Goal: Task Accomplishment & Management: Complete application form

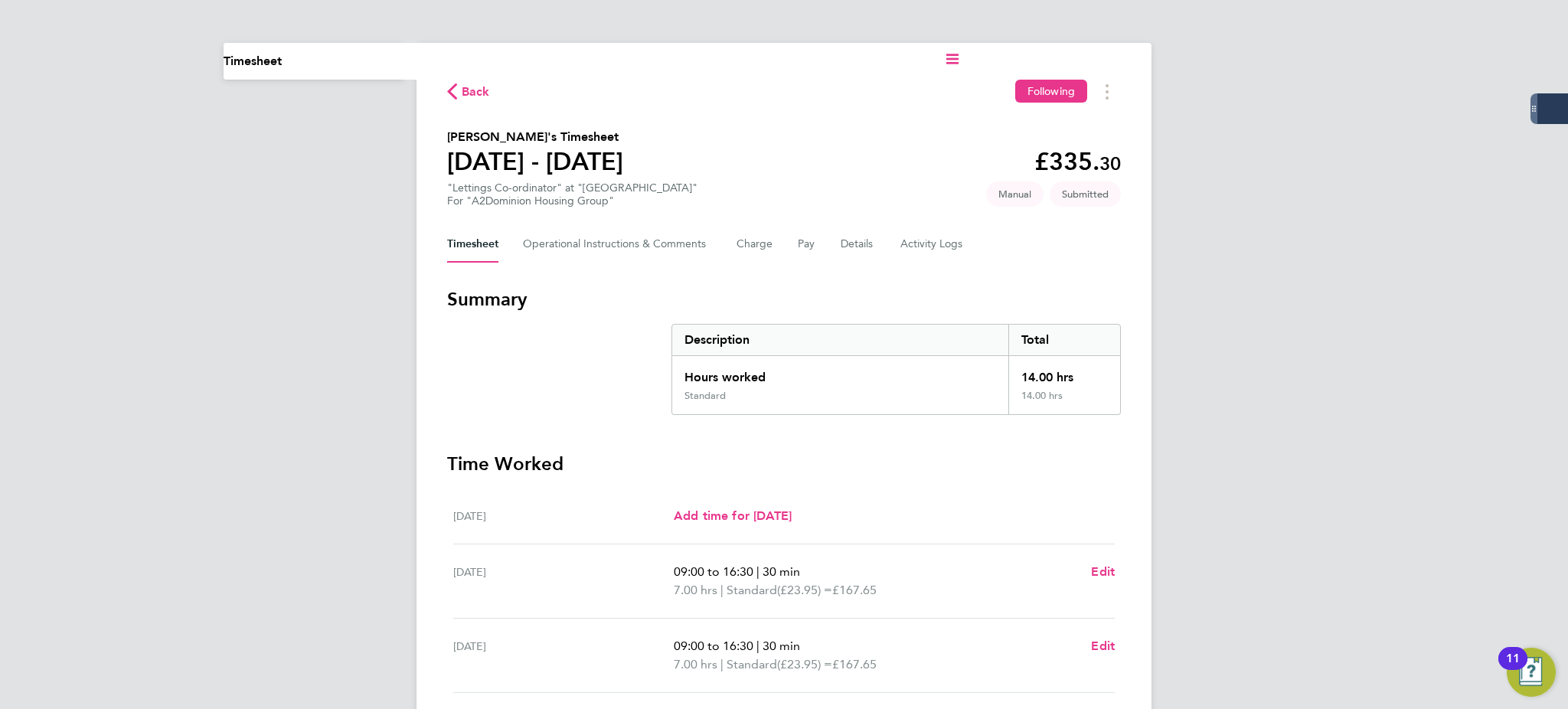
click at [1328, 115] on div "Current page: Timesheet Back Following [PERSON_NAME]'s Timesheet [DATE] - [DATE…" at bounding box center [784, 526] width 1568 height 1051
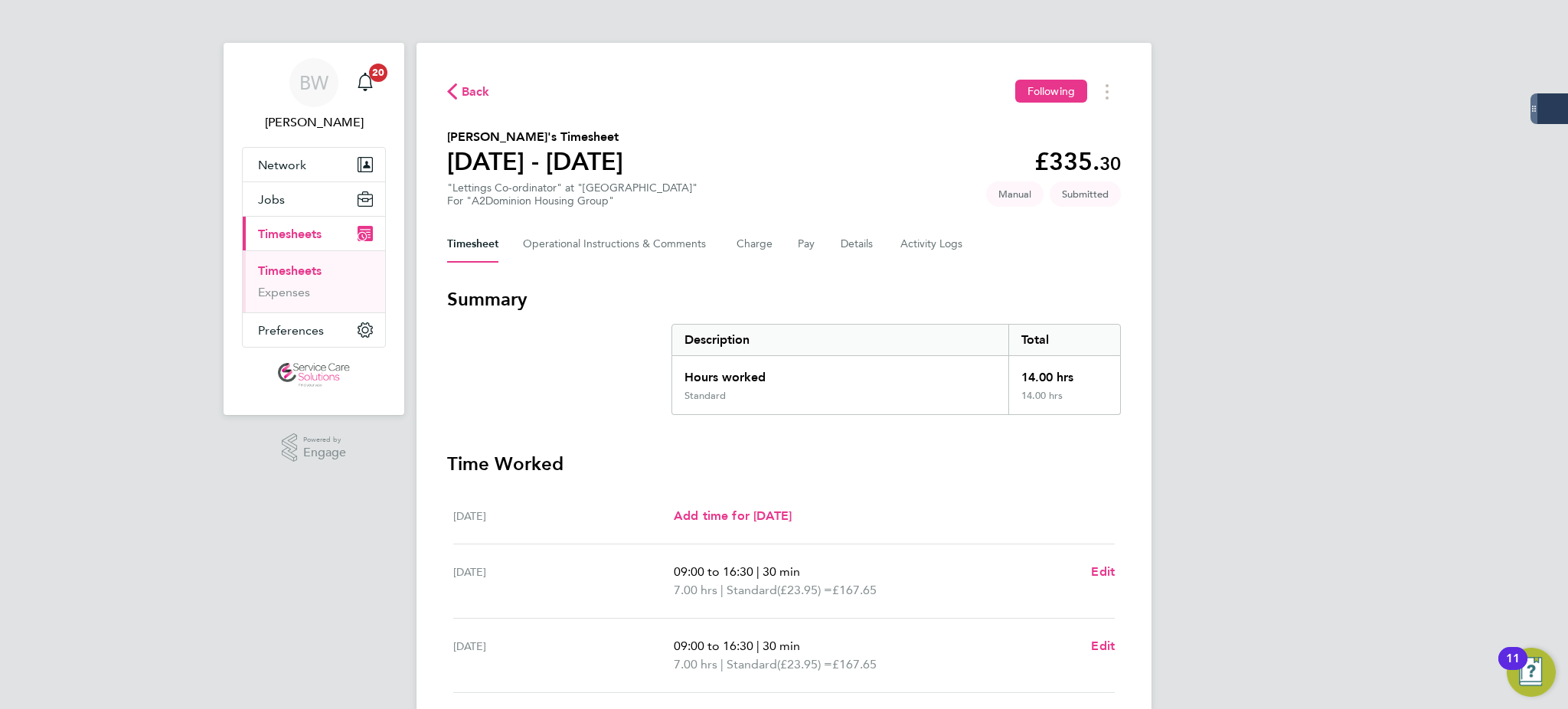
click at [285, 269] on link "Timesheets" at bounding box center [289, 271] width 63 height 15
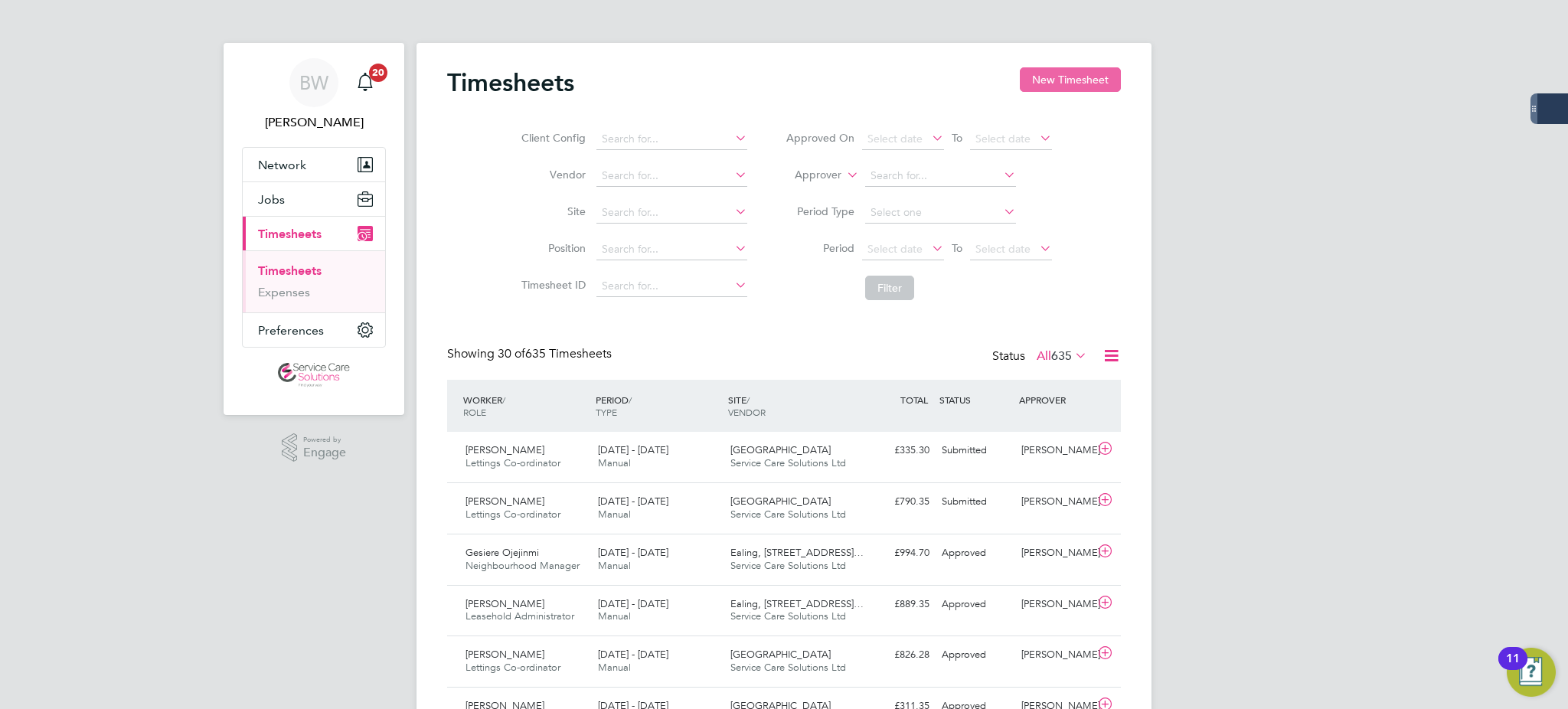
click at [1068, 72] on button "New Timesheet" at bounding box center [1070, 79] width 101 height 25
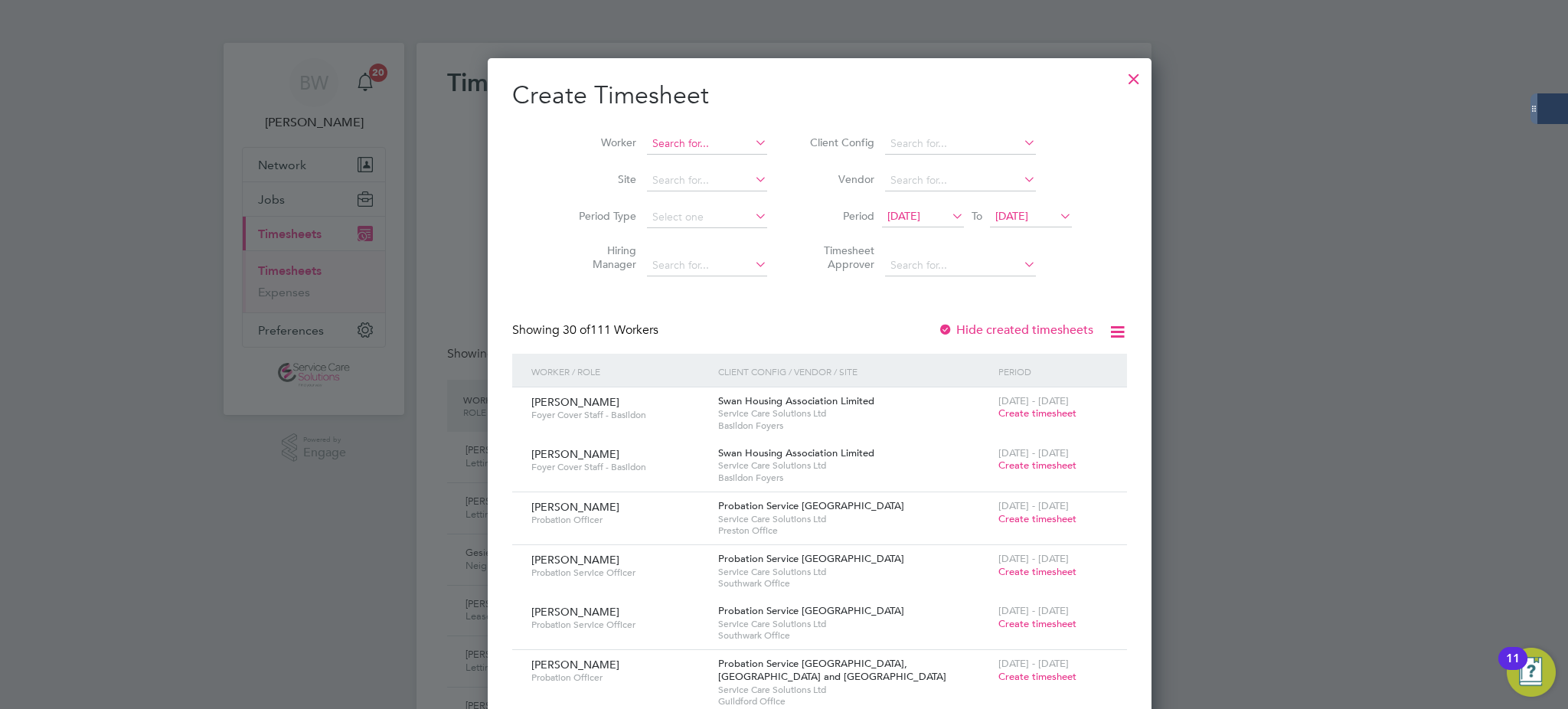
click at [708, 148] on input at bounding box center [707, 144] width 120 height 22
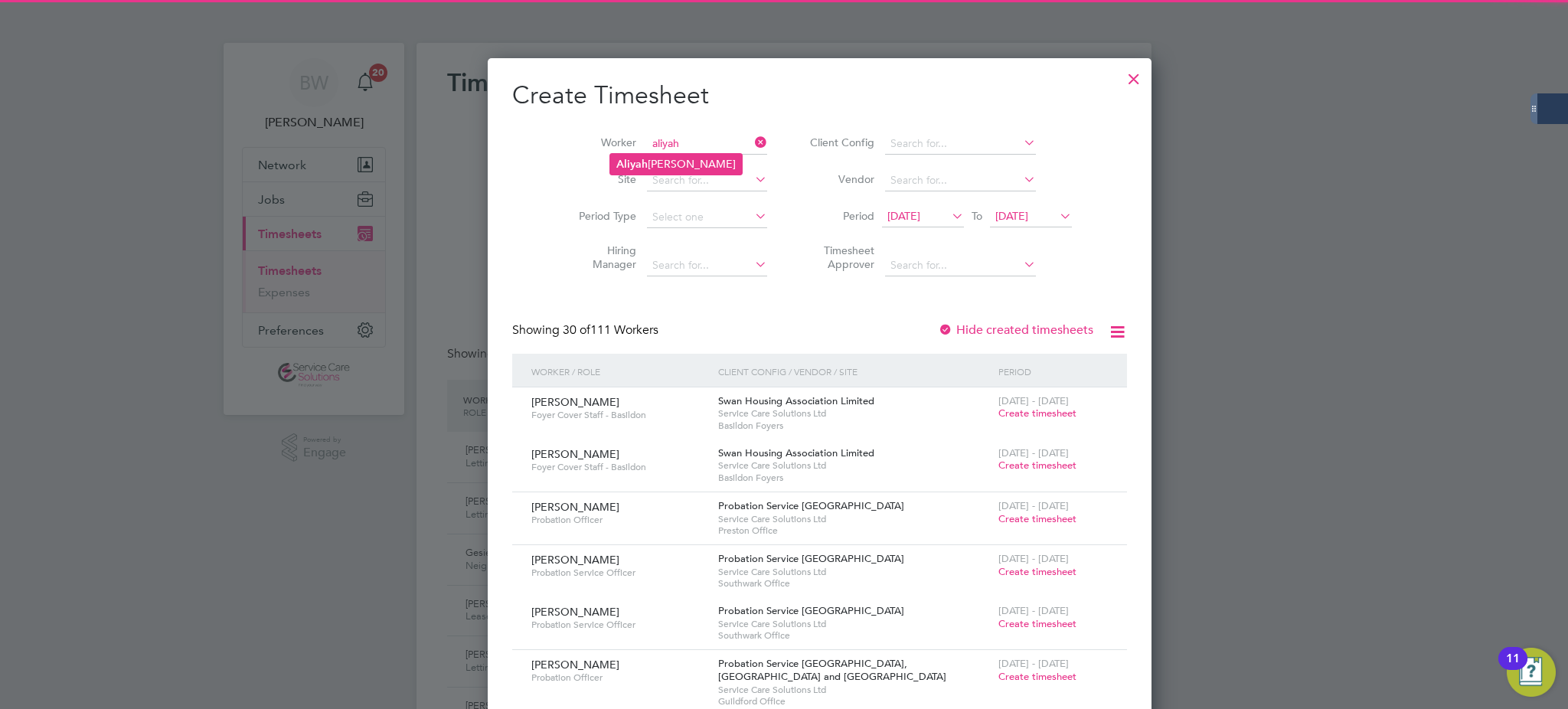
click at [672, 160] on li "[PERSON_NAME]" at bounding box center [676, 164] width 132 height 21
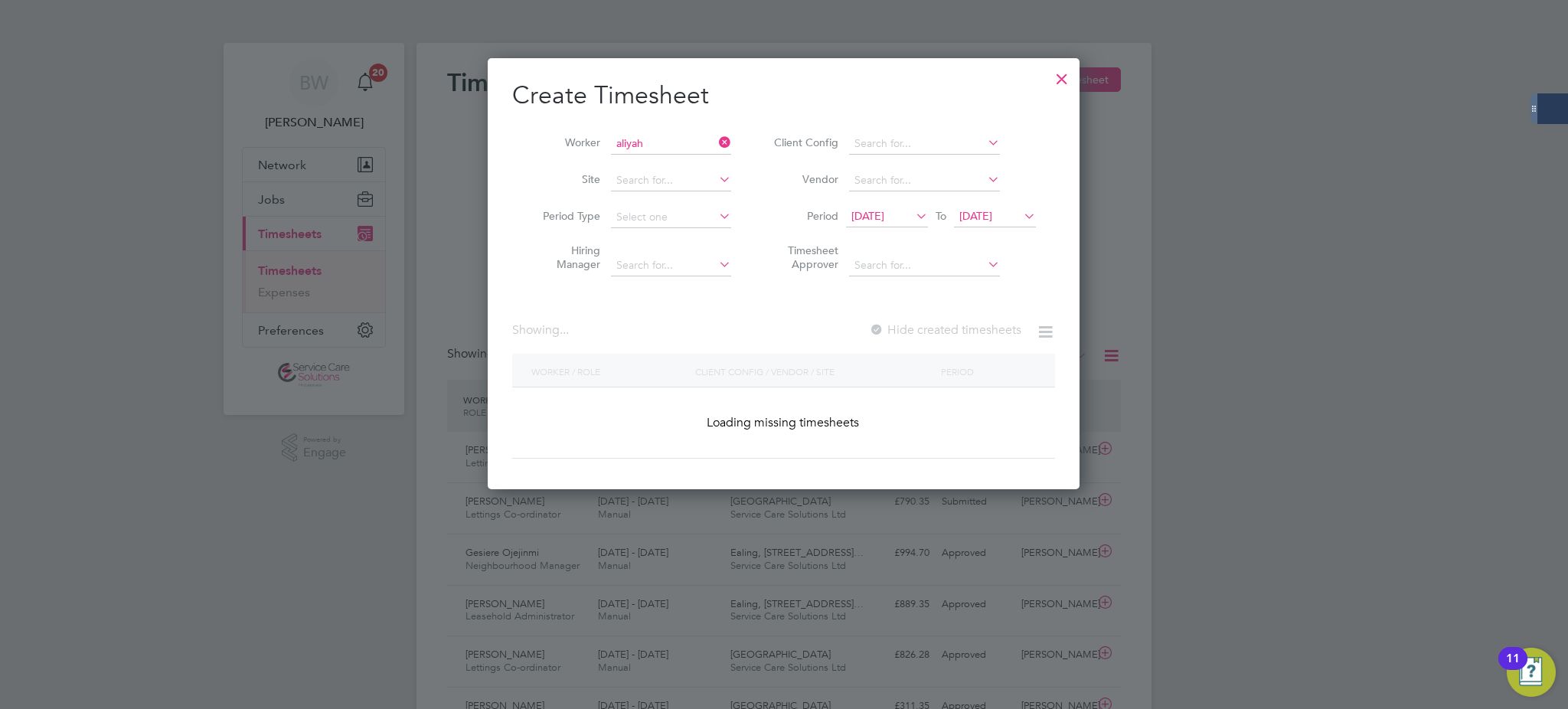
type input "[PERSON_NAME]"
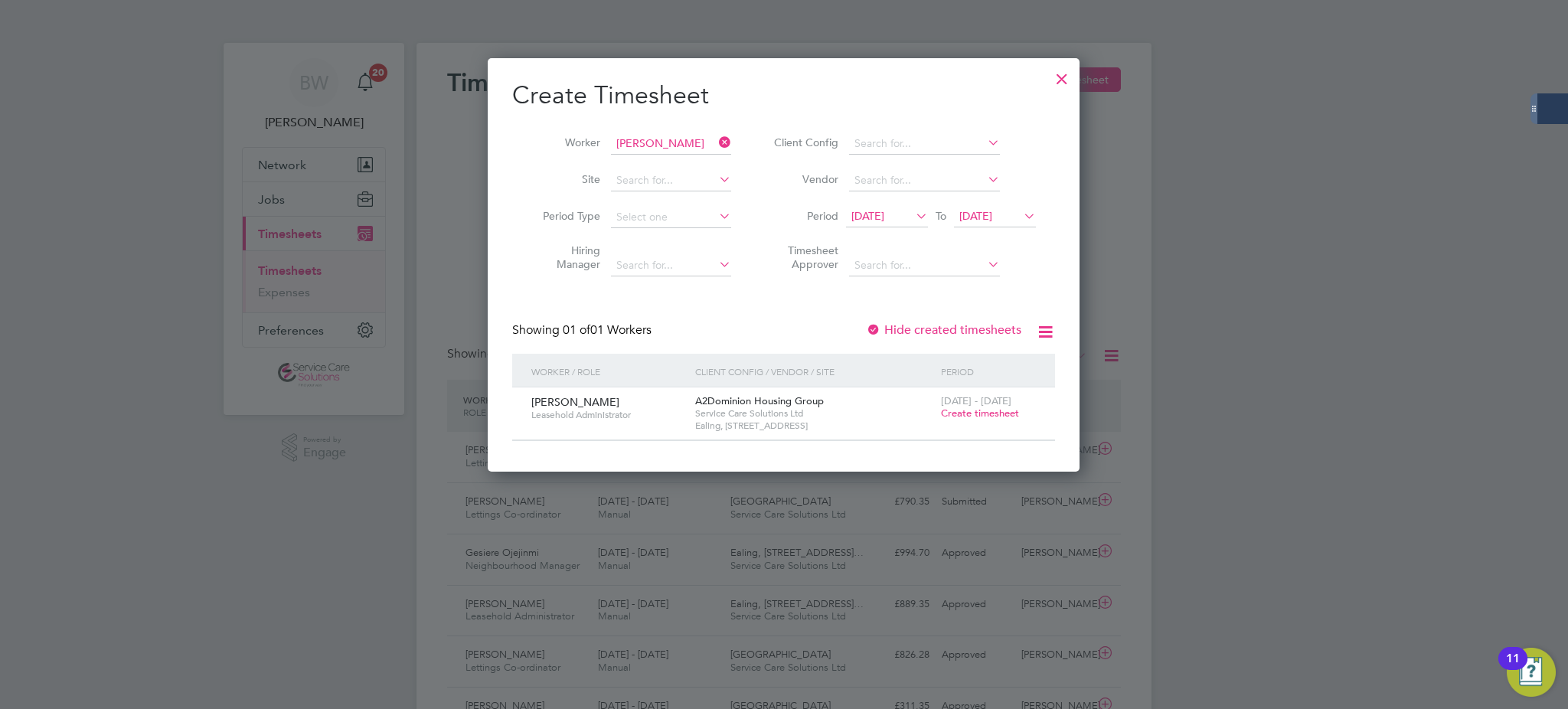
click at [963, 409] on span "Create timesheet" at bounding box center [979, 413] width 78 height 13
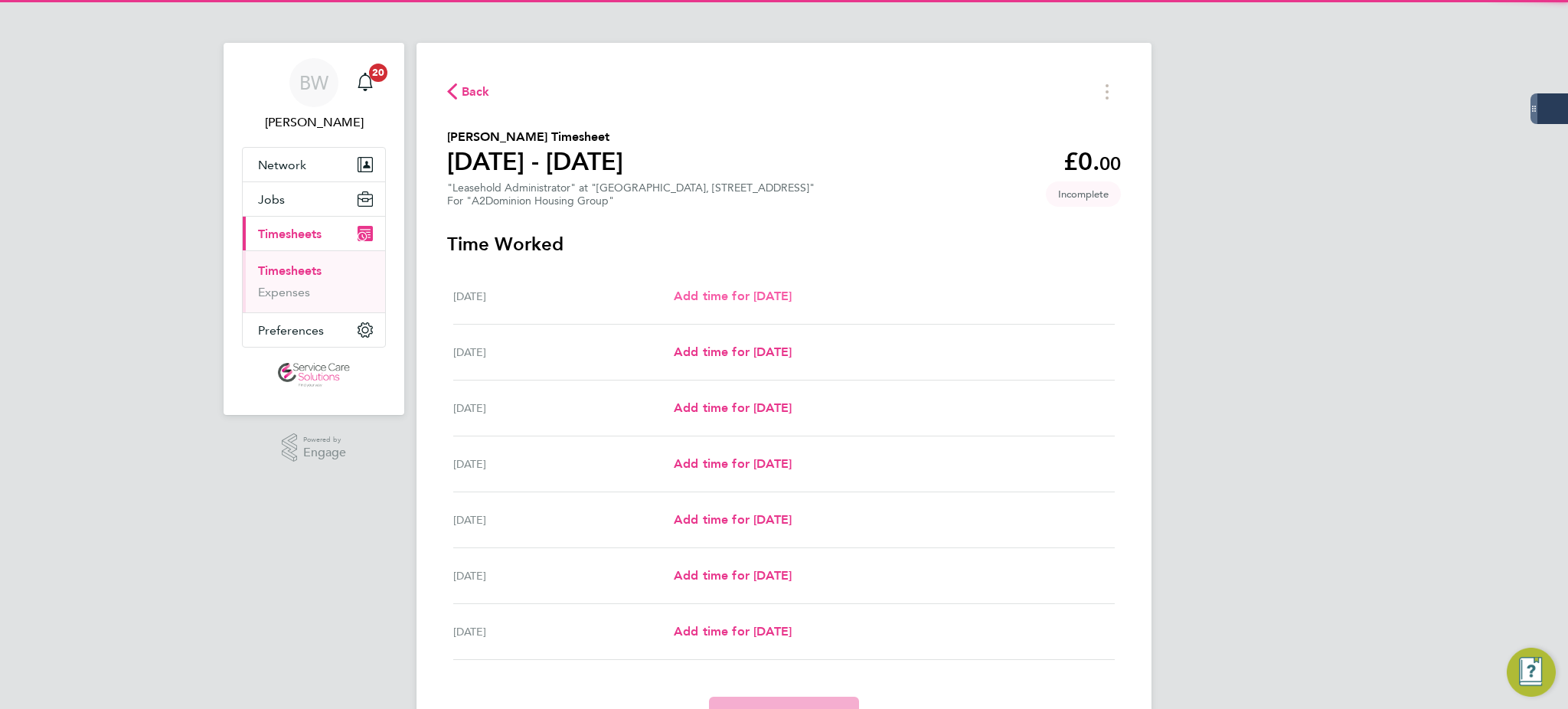
click at [731, 288] on link "Add time for [DATE]" at bounding box center [732, 296] width 118 height 19
select select "30"
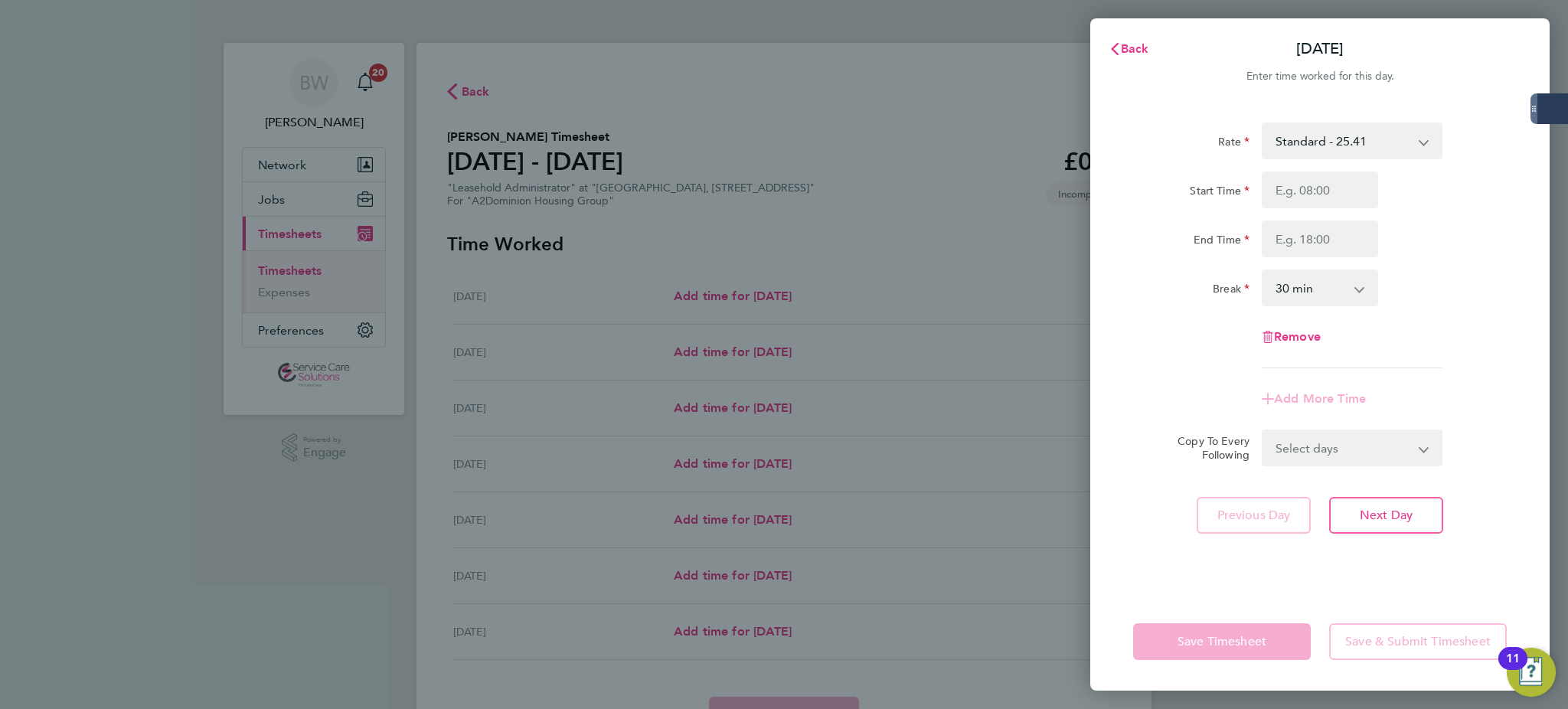
click at [1301, 169] on div "Rate Standard - 25.41 Start Time End Time Break 0 min 15 min 30 min 45 min 60 m…" at bounding box center [1319, 246] width 374 height 246
drag, startPoint x: 1299, startPoint y: 182, endPoint x: 1312, endPoint y: 196, distance: 19.1
click at [1299, 182] on input "Start Time" at bounding box center [1319, 189] width 116 height 37
type input "09:00"
click at [1333, 245] on input "End Time" at bounding box center [1319, 238] width 116 height 37
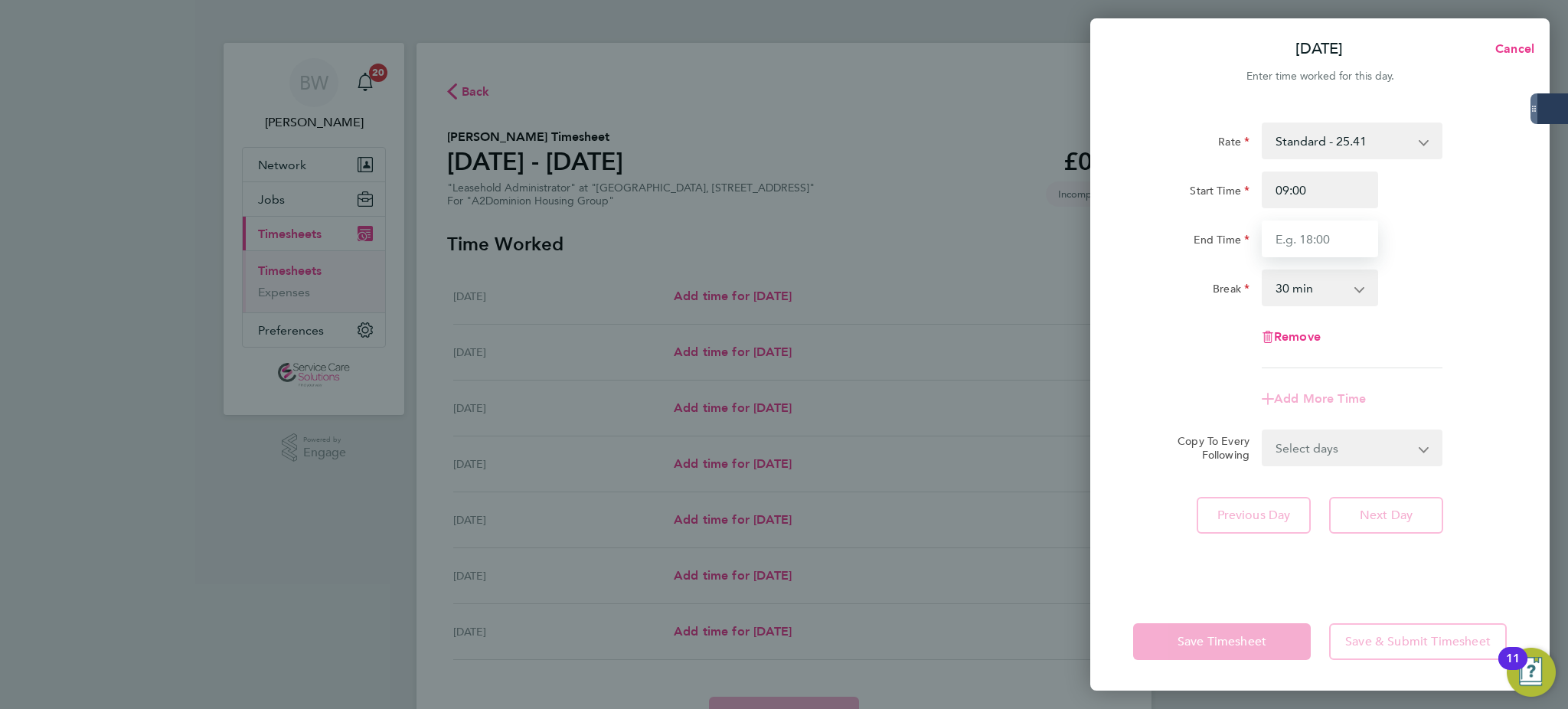
type input "17:00"
click at [1321, 295] on select "0 min 15 min 30 min 45 min 60 min 75 min 90 min" at bounding box center [1310, 288] width 95 height 34
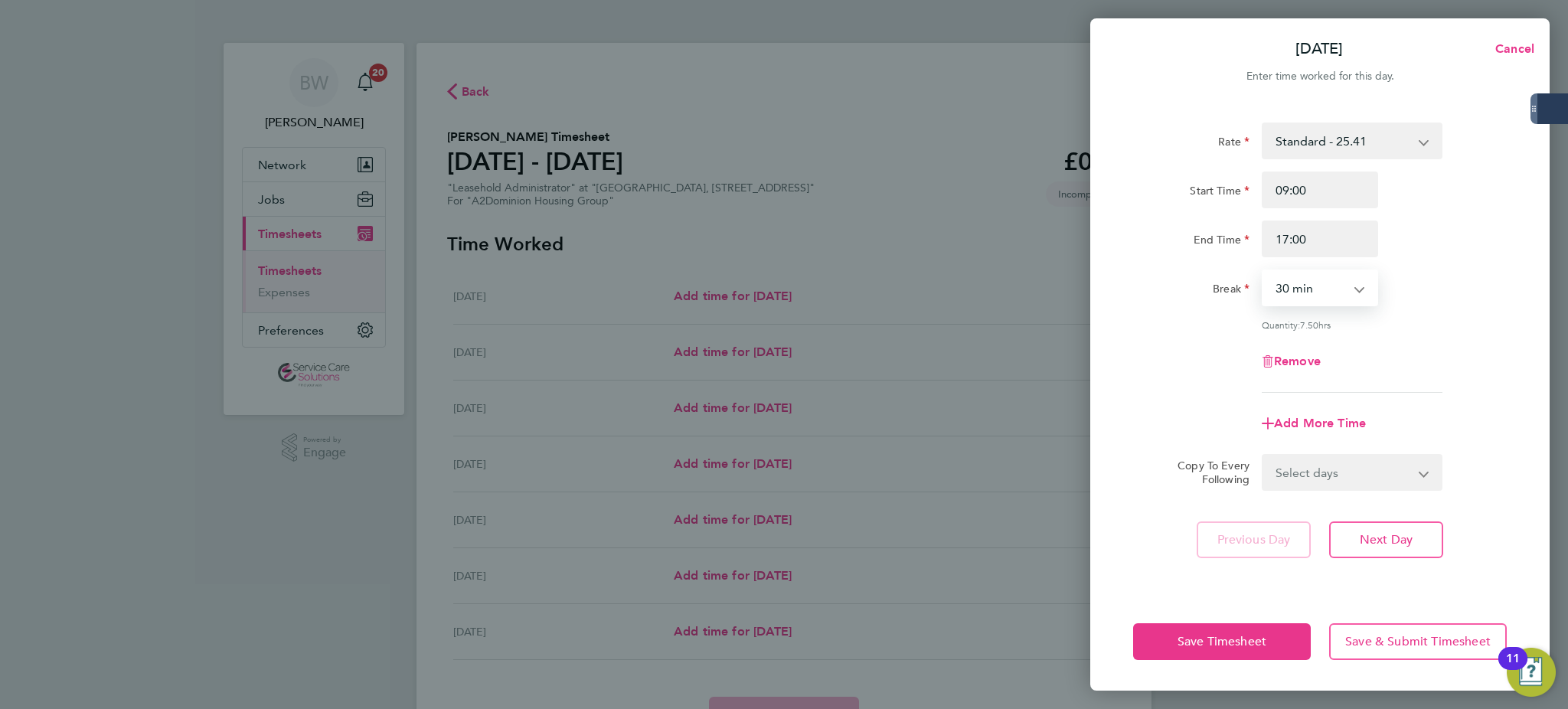
select select "60"
click at [1263, 271] on select "0 min 15 min 30 min 45 min 60 min 75 min 90 min" at bounding box center [1310, 288] width 95 height 34
click at [1337, 483] on select "Select days Day Weekday (Mon-Fri) Weekend (Sat-Sun) [DATE] [DATE] [DATE] [DATE]…" at bounding box center [1343, 473] width 161 height 34
click at [1339, 479] on select "Select days Day Weekday (Mon-Fri) Weekend (Sat-Sun) [DATE] [DATE] [DATE] [DATE]…" at bounding box center [1343, 473] width 161 height 34
click at [1339, 478] on select "Select days Day Weekday (Mon-Fri) Weekend (Sat-Sun) [DATE] [DATE] [DATE] [DATE]…" at bounding box center [1343, 473] width 161 height 34
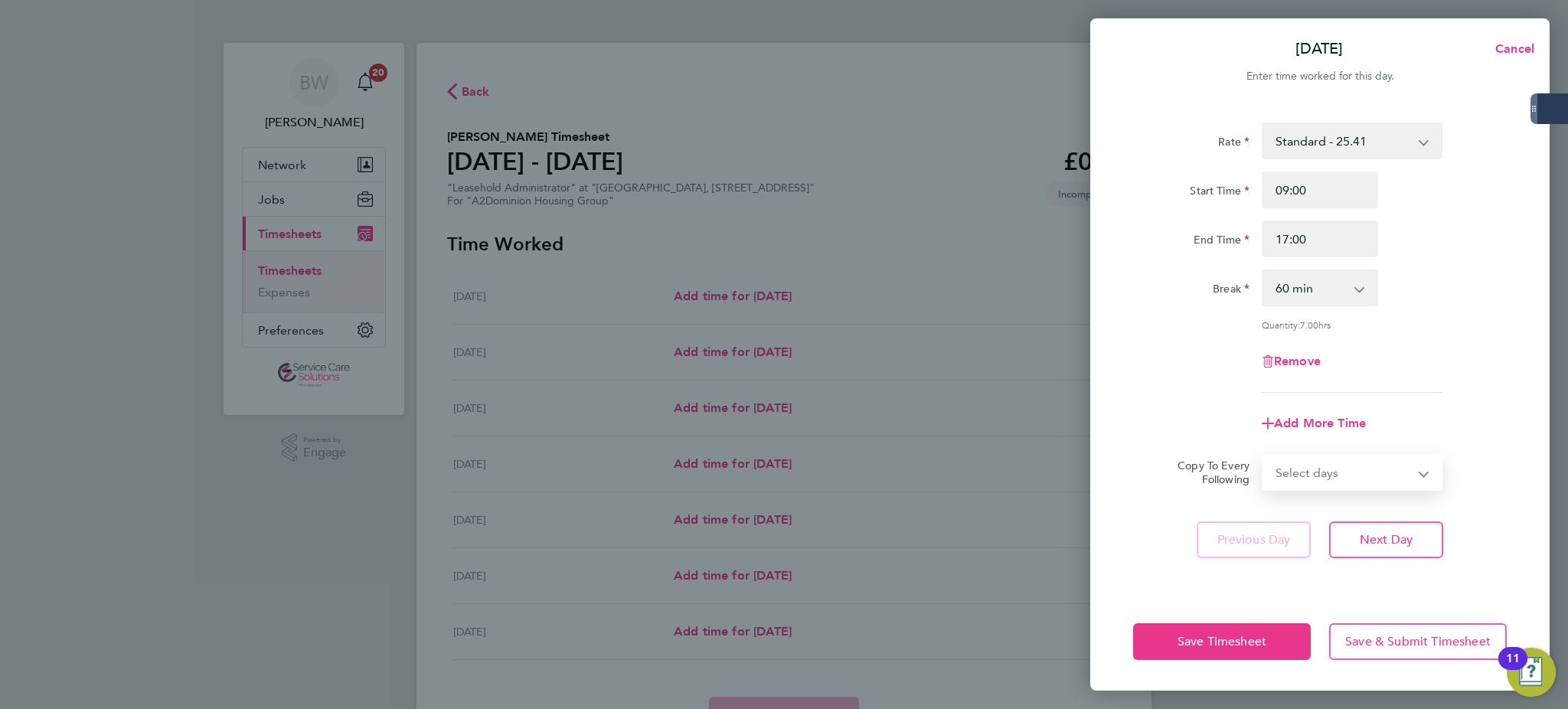
select select "WEEKDAY"
click at [1263, 456] on select "Select days Day Weekday (Mon-Fri) Weekend (Sat-Sun) [DATE] [DATE] [DATE] [DATE]…" at bounding box center [1343, 473] width 161 height 34
select select "[DATE]"
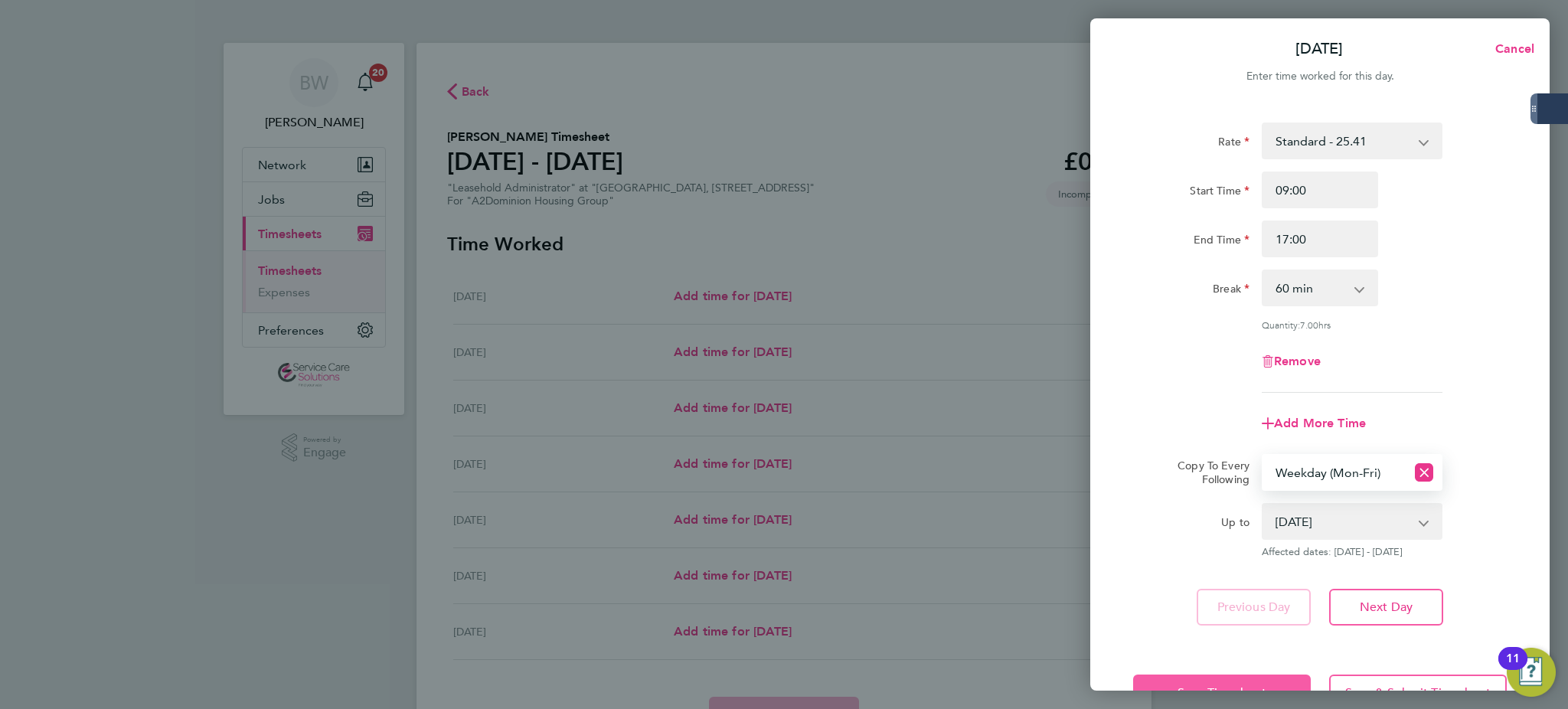
click at [1265, 685] on span "Save Timesheet" at bounding box center [1222, 692] width 89 height 15
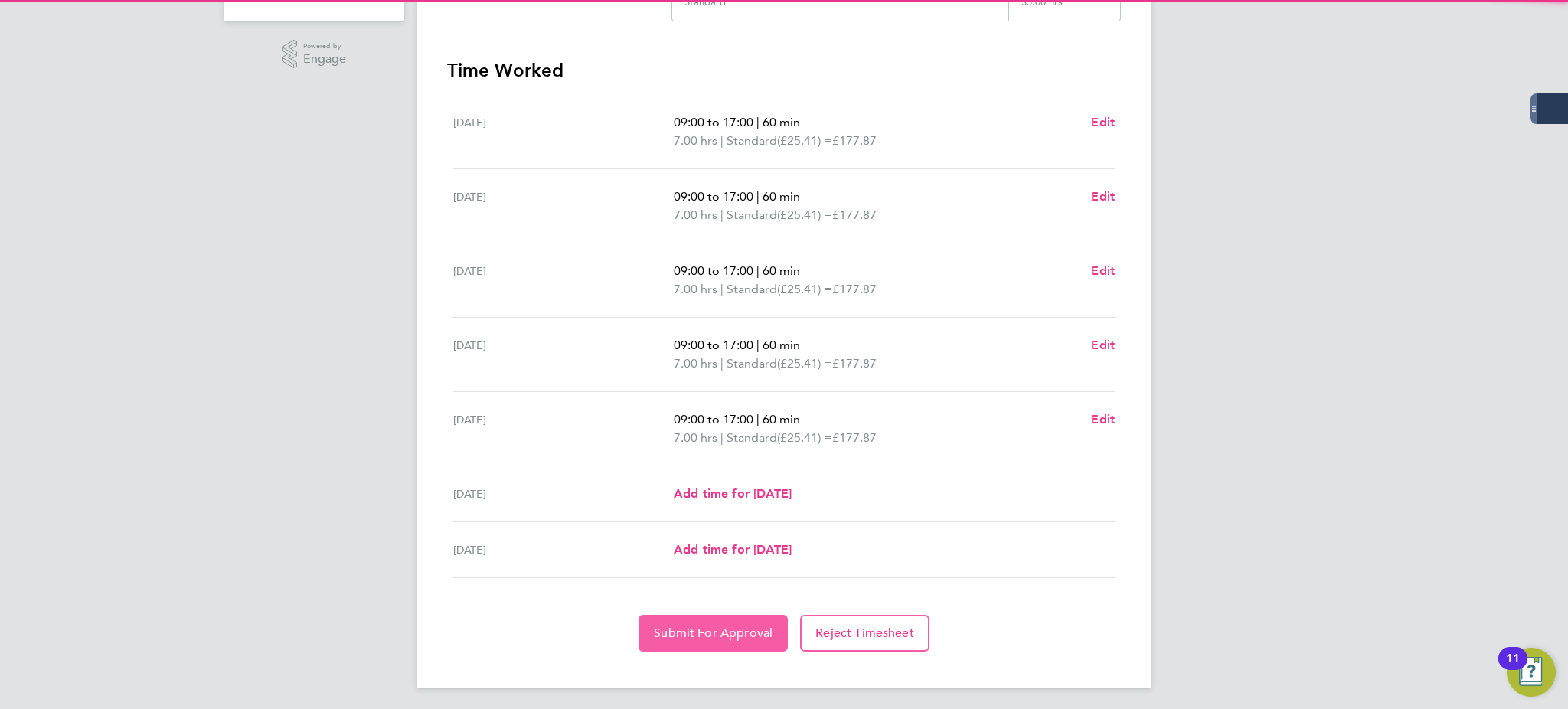
drag, startPoint x: 737, startPoint y: 624, endPoint x: 889, endPoint y: 534, distance: 176.6
click at [737, 626] on span "Submit For Approval" at bounding box center [714, 633] width 119 height 15
